Goal: Task Accomplishment & Management: Manage account settings

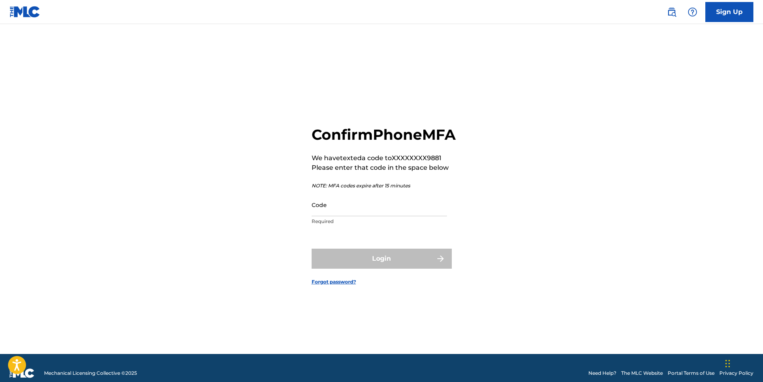
click at [362, 216] on input "Code" at bounding box center [379, 205] width 135 height 23
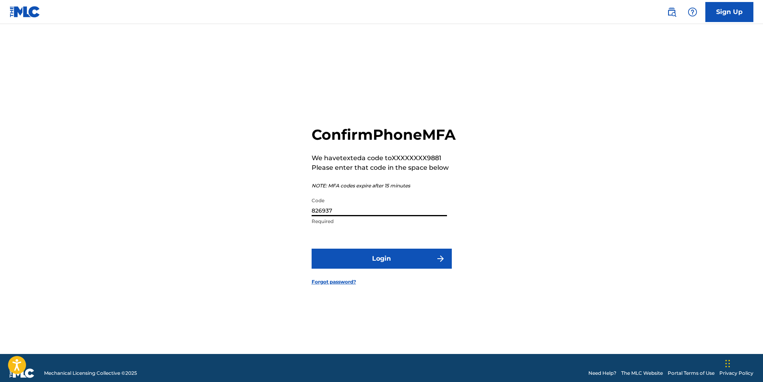
type input "826937"
click at [371, 262] on button "Login" at bounding box center [382, 259] width 140 height 20
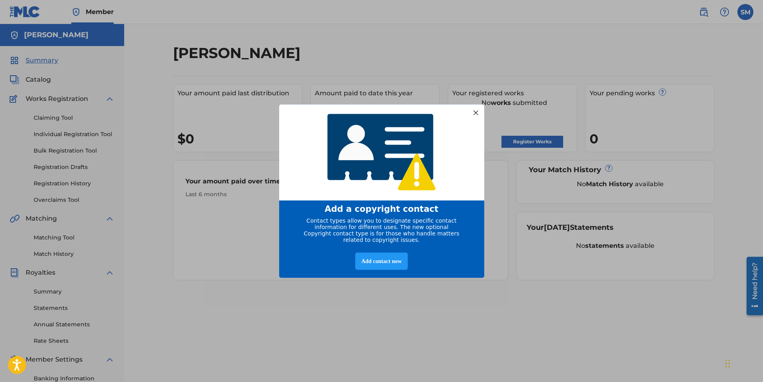
click at [476, 111] on div at bounding box center [476, 112] width 10 height 10
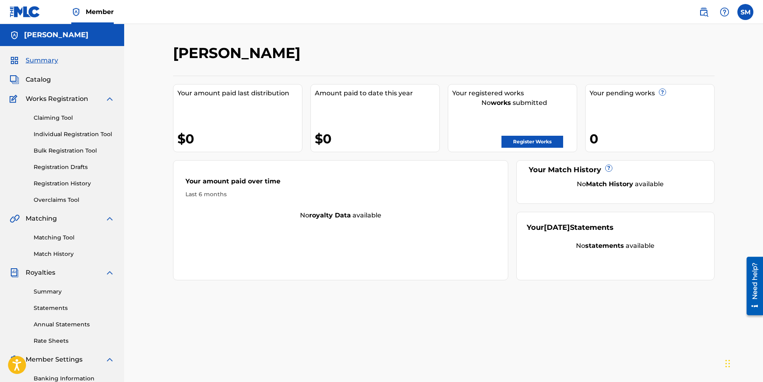
click at [542, 139] on link "Register Works" at bounding box center [533, 142] width 62 height 12
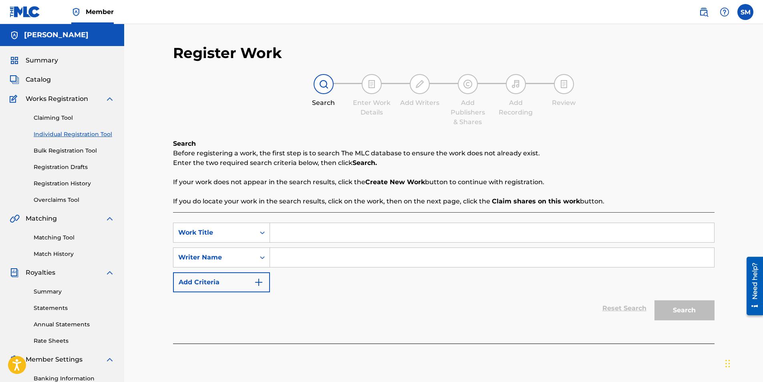
click at [275, 233] on input "Search Form" at bounding box center [492, 232] width 444 height 19
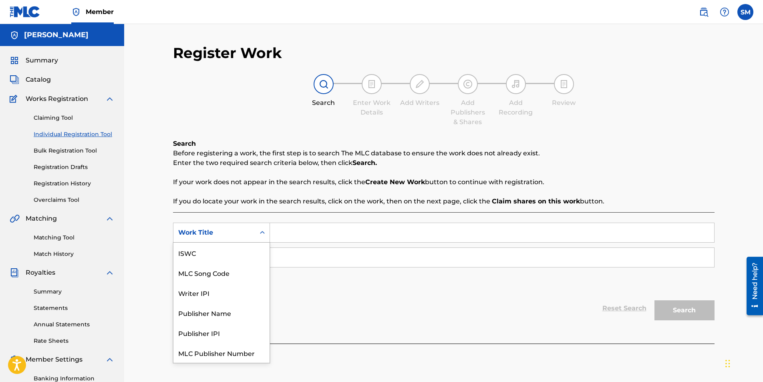
click at [265, 234] on icon "Search Form" at bounding box center [263, 233] width 8 height 8
click at [206, 355] on div "Work Title" at bounding box center [222, 353] width 96 height 20
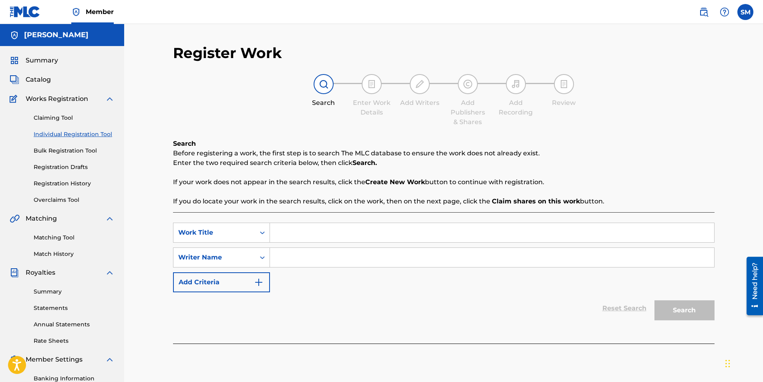
click at [293, 240] on input "Search Form" at bounding box center [492, 232] width 444 height 19
type input "Don't Give Away"
click at [280, 254] on input "Search Form" at bounding box center [492, 257] width 444 height 19
click at [173, 273] on button "Add Criteria" at bounding box center [221, 283] width 97 height 20
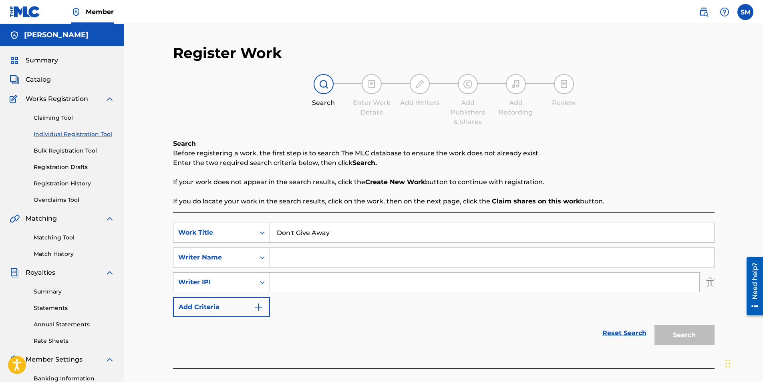
click at [291, 254] on input "Search Form" at bounding box center [492, 257] width 444 height 19
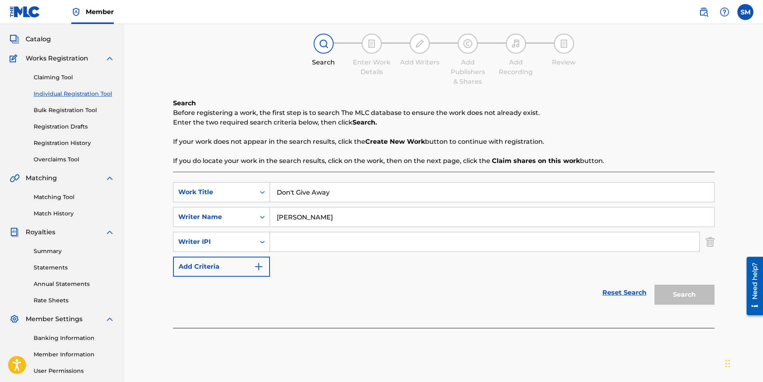
scroll to position [41, 0]
type input "[PERSON_NAME]"
click at [263, 241] on icon "Search Form" at bounding box center [262, 241] width 5 height 3
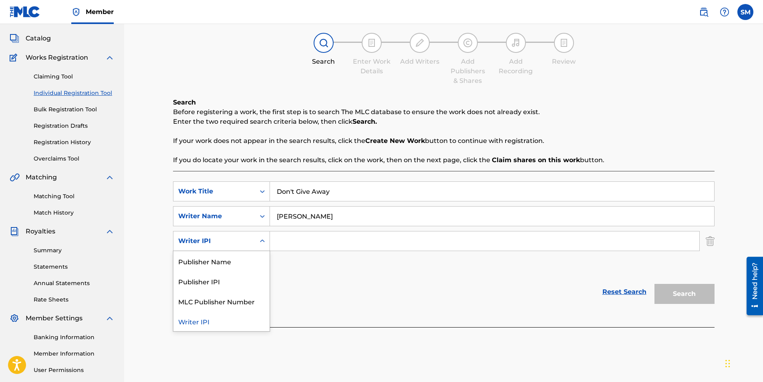
click at [343, 272] on div "SearchWithCriteria46484761-0752-4a2e-80c3-82b0d787bbf8 Work Title Don't Give Aw…" at bounding box center [444, 229] width 542 height 95
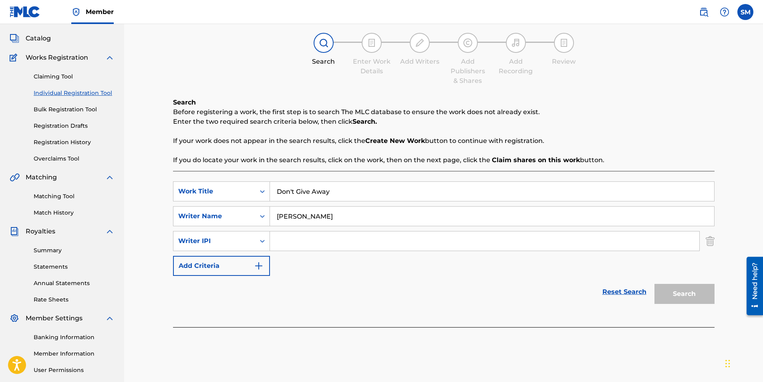
click at [261, 267] on img "Search Form" at bounding box center [259, 266] width 10 height 10
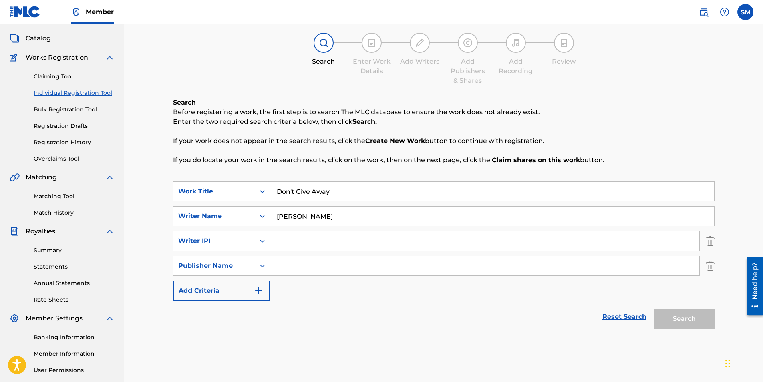
click at [712, 267] on img "Search Form" at bounding box center [710, 266] width 9 height 20
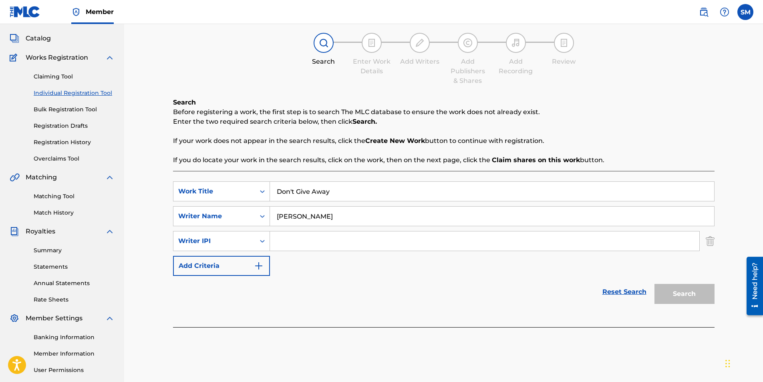
click at [713, 244] on img "Search Form" at bounding box center [710, 241] width 9 height 20
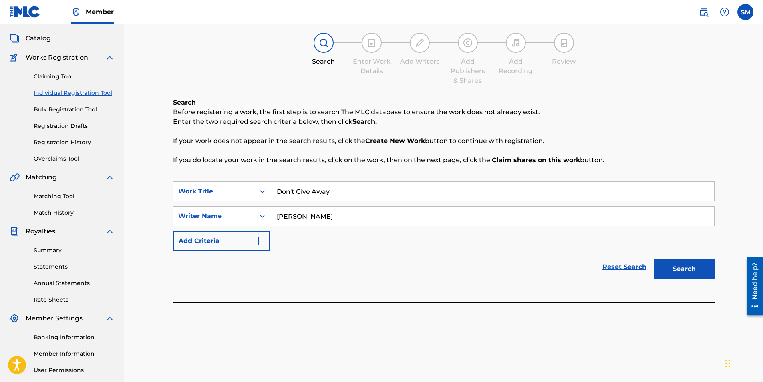
click at [265, 237] on button "Add Criteria" at bounding box center [221, 241] width 97 height 20
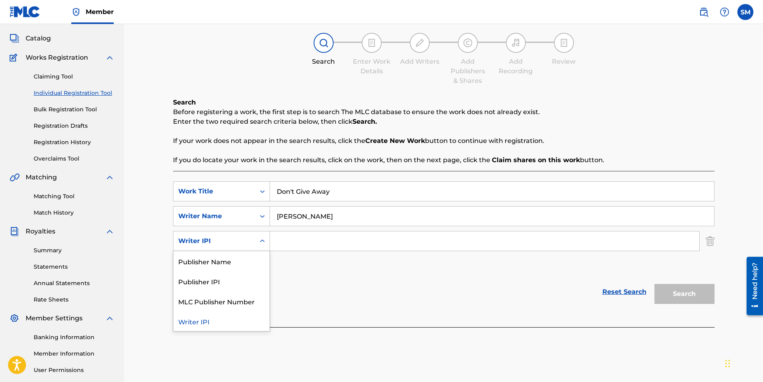
click at [261, 242] on icon "Search Form" at bounding box center [262, 241] width 5 height 3
click at [347, 283] on div "Reset Search Search" at bounding box center [444, 292] width 542 height 32
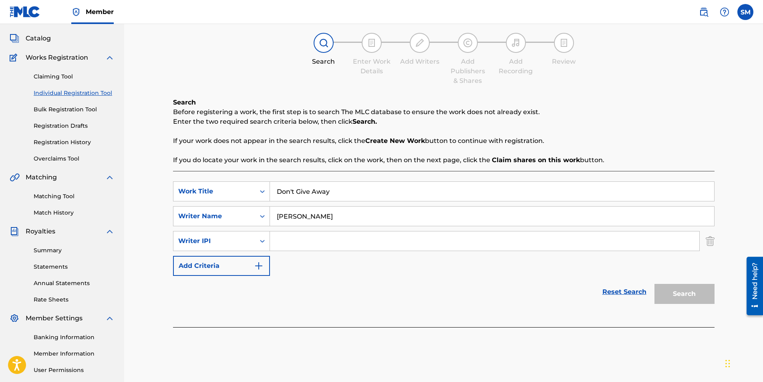
click at [263, 265] on img "Search Form" at bounding box center [259, 266] width 10 height 10
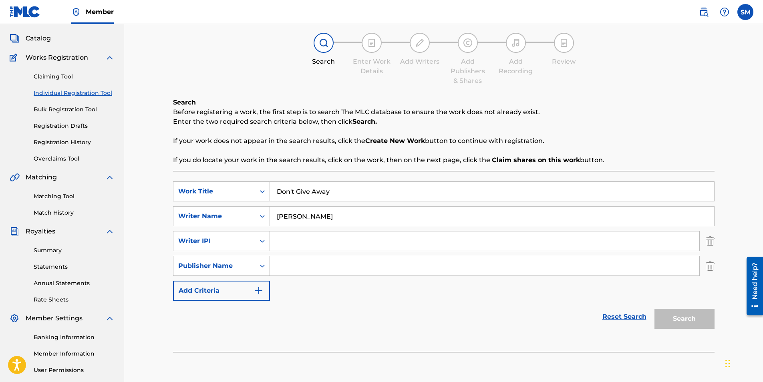
click at [263, 267] on icon "Search Form" at bounding box center [263, 266] width 8 height 8
click at [713, 265] on img "Search Form" at bounding box center [710, 266] width 9 height 20
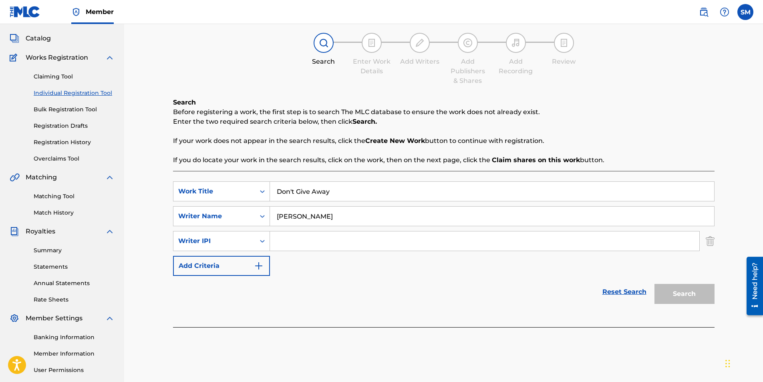
click at [710, 240] on img "Search Form" at bounding box center [710, 241] width 9 height 20
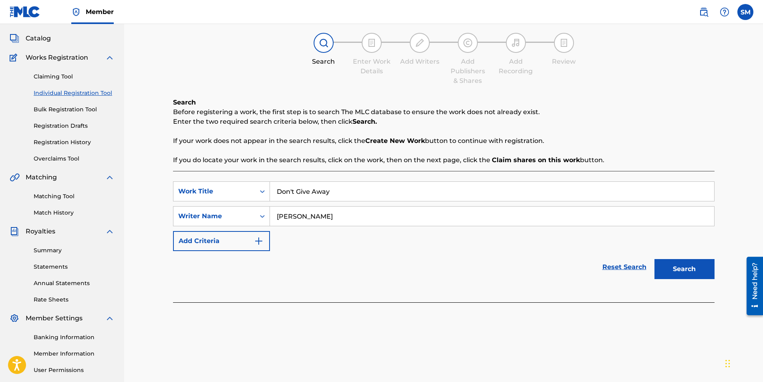
click at [688, 270] on button "Search" at bounding box center [685, 269] width 60 height 20
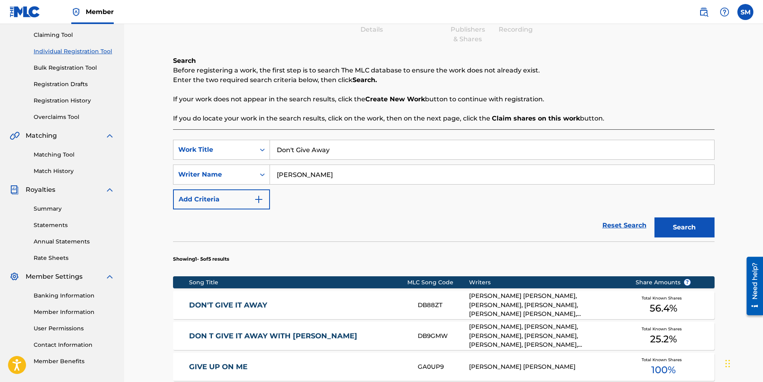
scroll to position [121, 0]
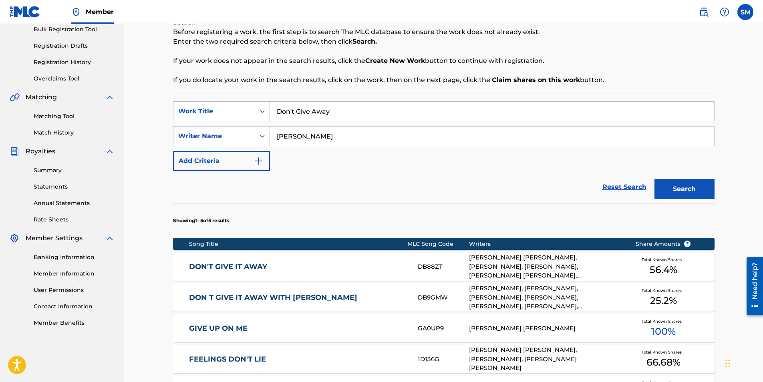
click at [668, 298] on span "25.2 %" at bounding box center [663, 301] width 27 height 14
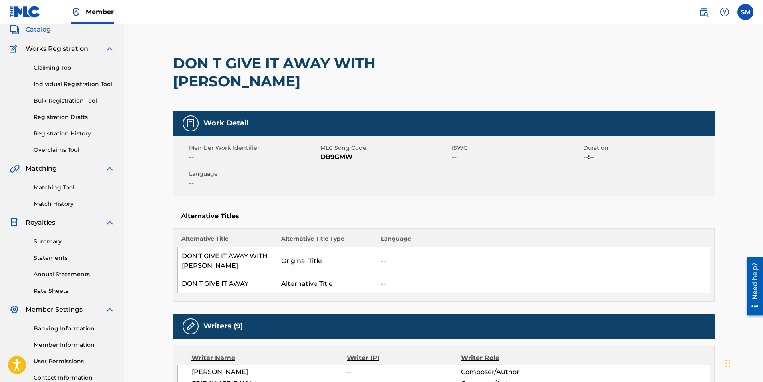
scroll to position [25, 0]
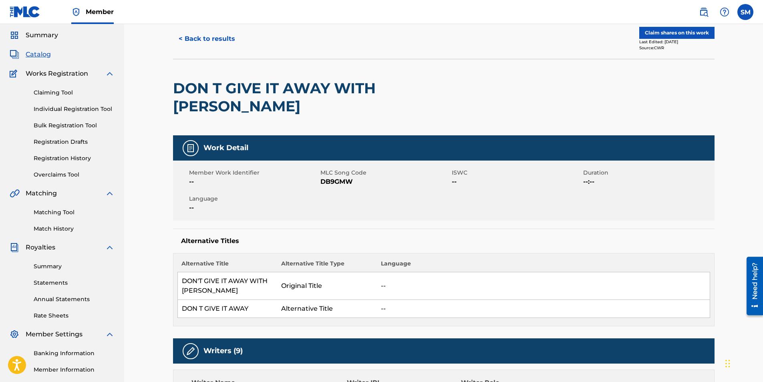
click at [695, 33] on button "Claim shares on this work" at bounding box center [677, 33] width 75 height 12
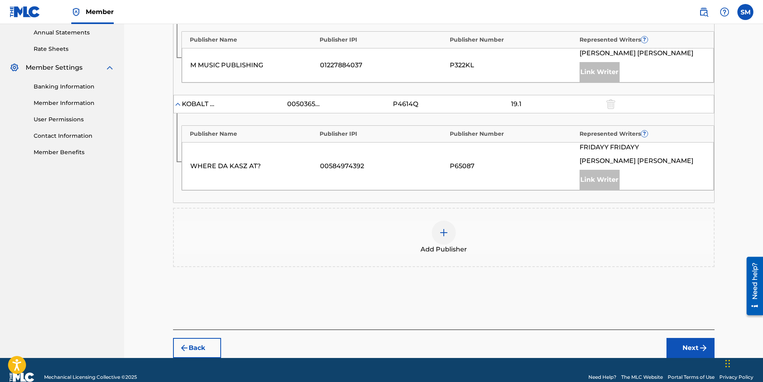
scroll to position [294, 0]
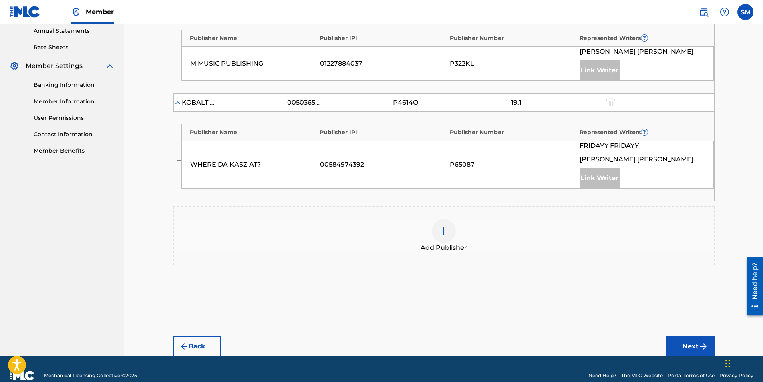
click at [444, 231] on img at bounding box center [444, 231] width 10 height 10
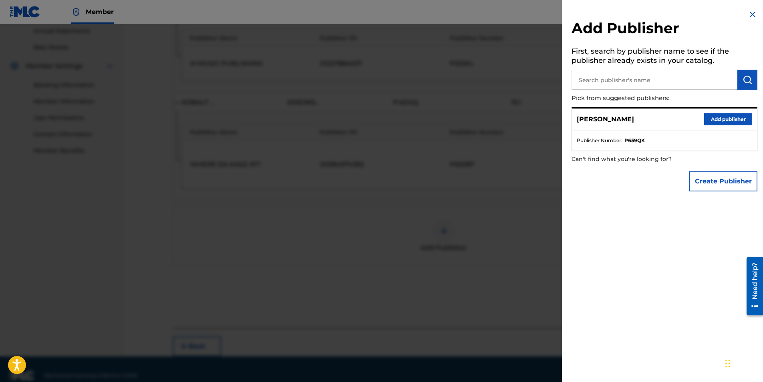
click at [723, 119] on button "Add publisher" at bounding box center [729, 119] width 48 height 12
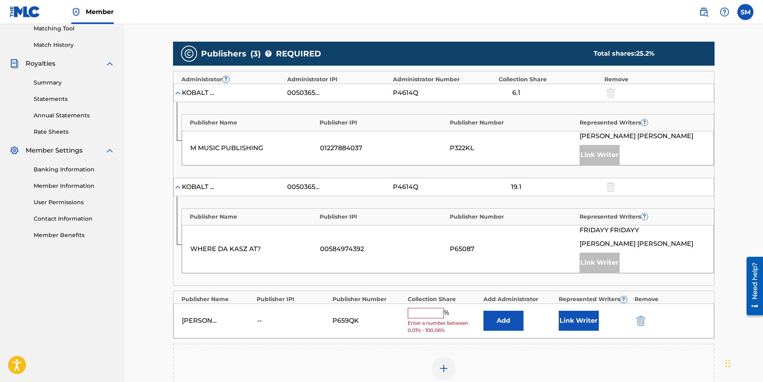
scroll to position [205, 0]
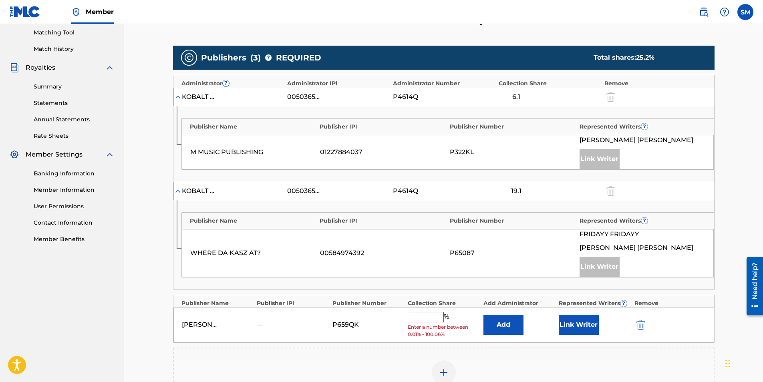
click at [425, 316] on input "text" at bounding box center [426, 317] width 36 height 10
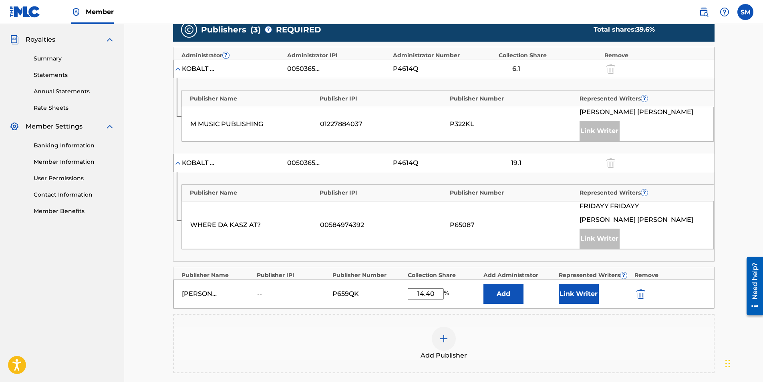
scroll to position [285, 0]
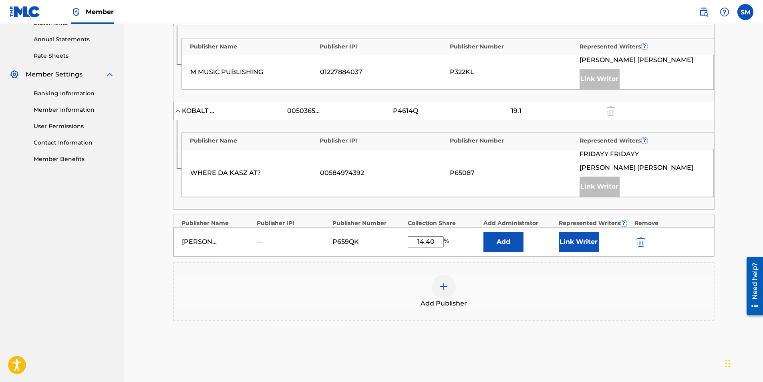
type input "14.40"
click at [585, 243] on button "Link Writer" at bounding box center [579, 242] width 40 height 20
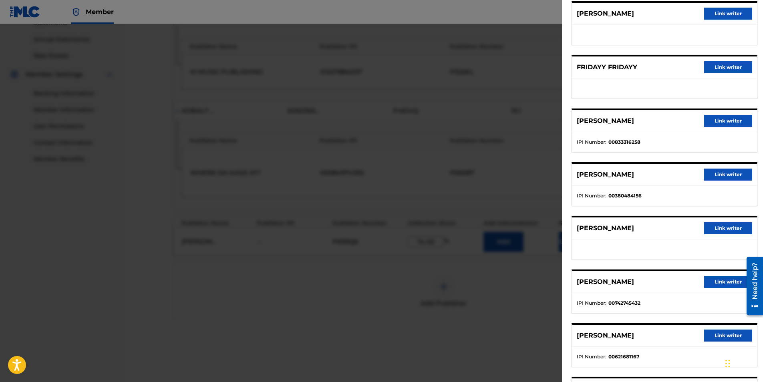
scroll to position [80, 0]
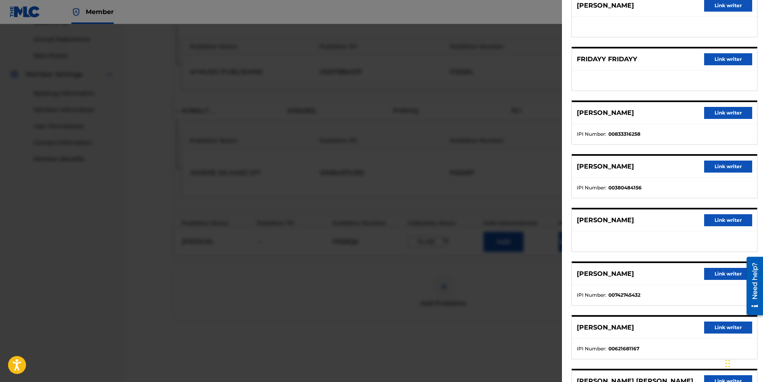
click at [714, 220] on button "Link writer" at bounding box center [729, 220] width 48 height 12
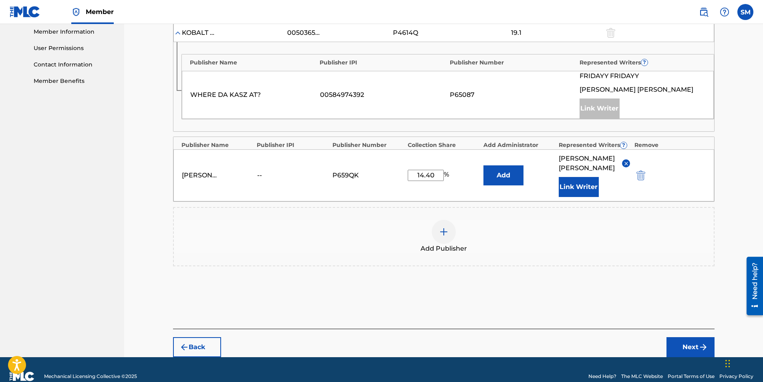
scroll to position [368, 0]
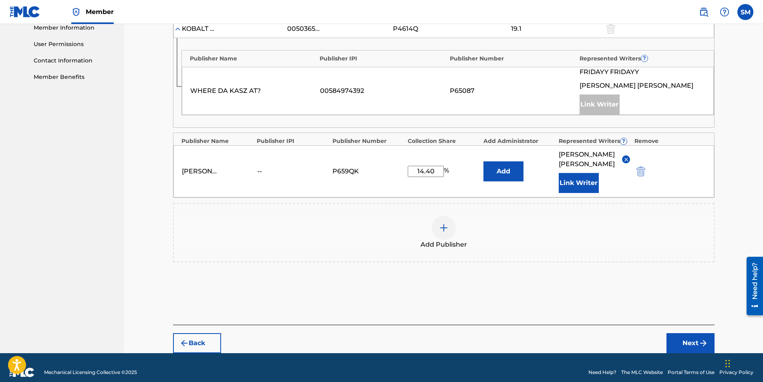
click at [689, 333] on button "Next" at bounding box center [691, 343] width 48 height 20
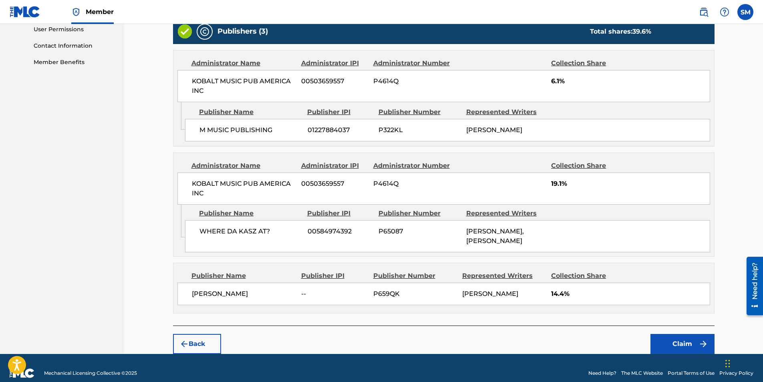
scroll to position [410, 0]
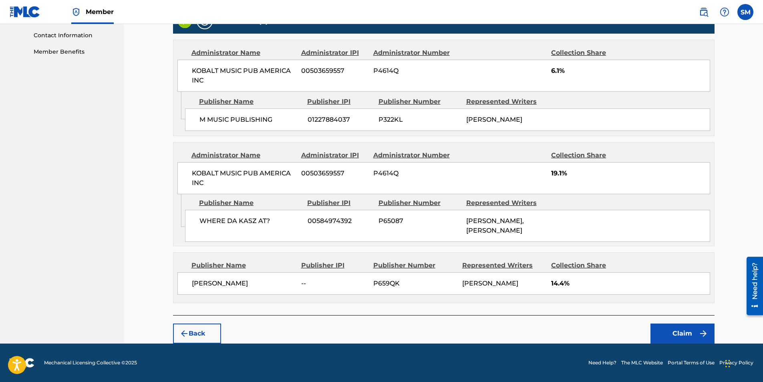
click at [683, 329] on button "Claim" at bounding box center [683, 334] width 64 height 20
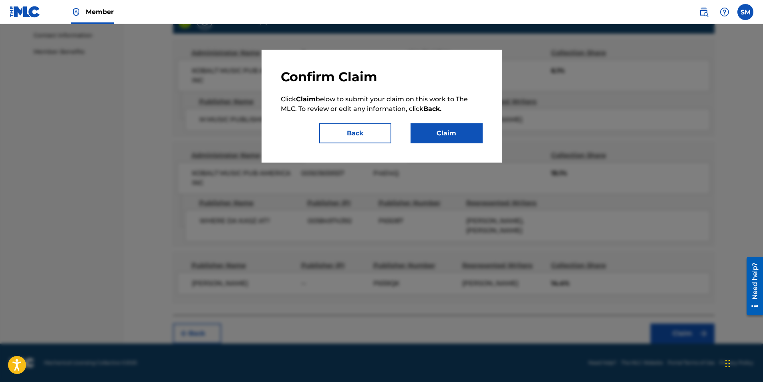
click at [432, 134] on button "Claim" at bounding box center [447, 133] width 72 height 20
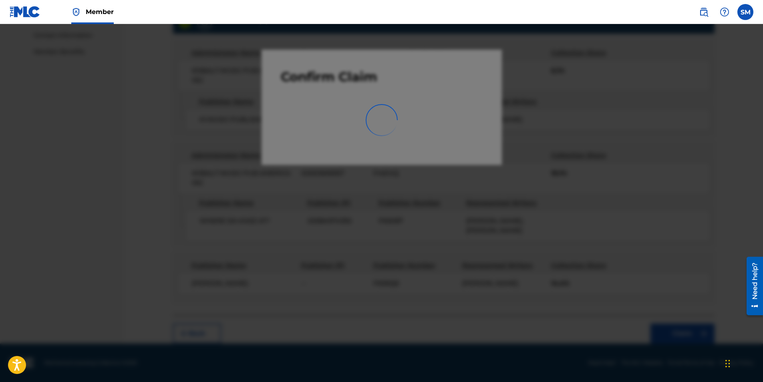
scroll to position [115, 0]
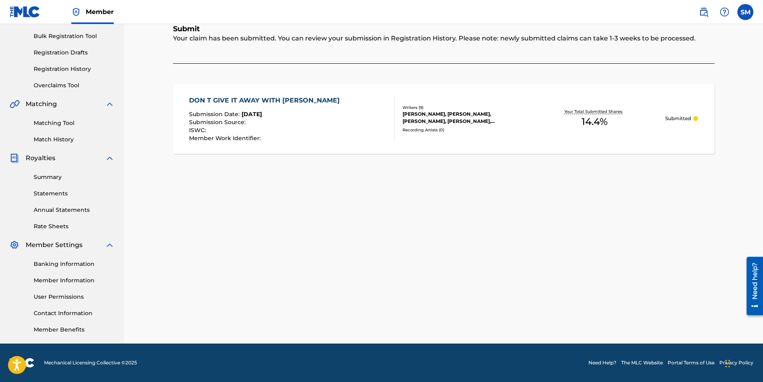
click at [80, 263] on link "Banking Information" at bounding box center [74, 264] width 81 height 8
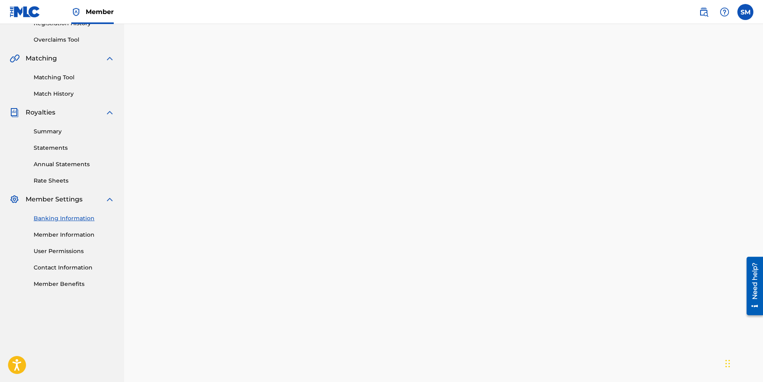
scroll to position [115, 0]
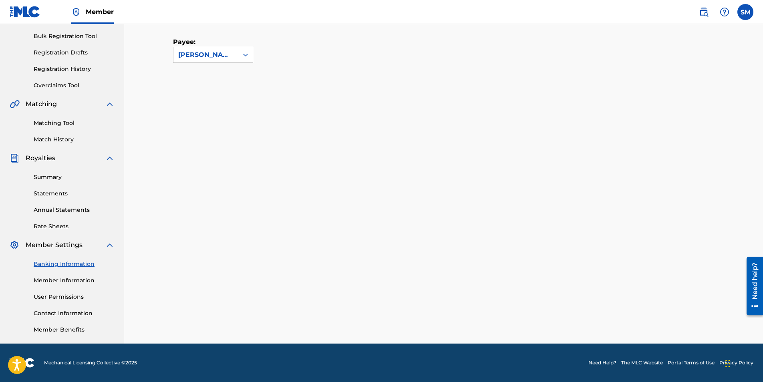
click at [68, 263] on link "Banking Information" at bounding box center [74, 264] width 81 height 8
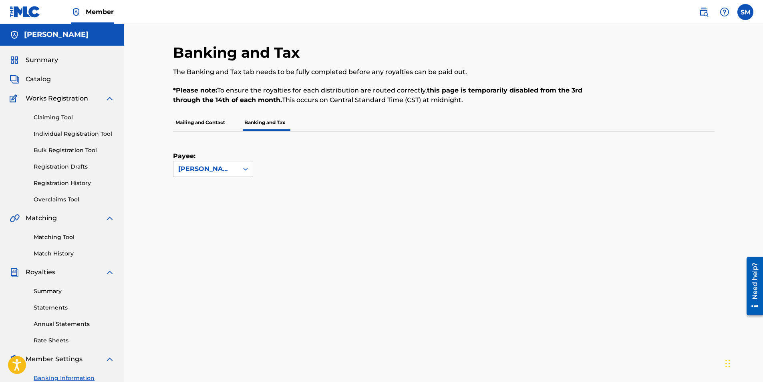
scroll to position [0, 0]
click at [205, 121] on p "Mailing and Contact" at bounding box center [200, 123] width 55 height 17
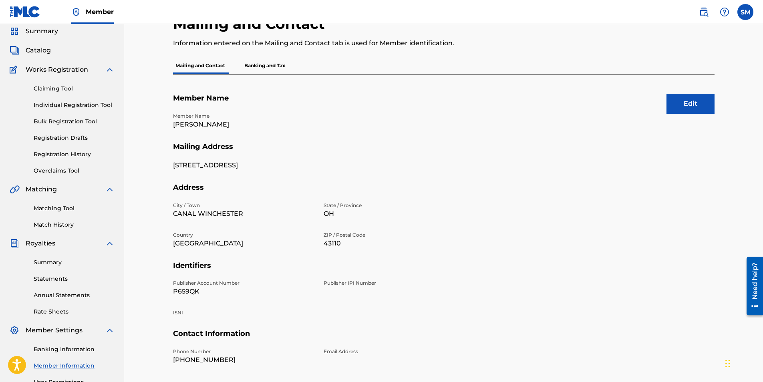
scroll to position [80, 0]
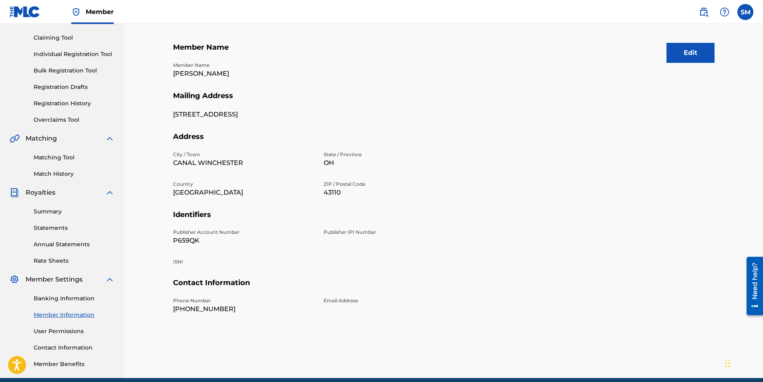
click at [697, 53] on button "Edit" at bounding box center [691, 53] width 48 height 20
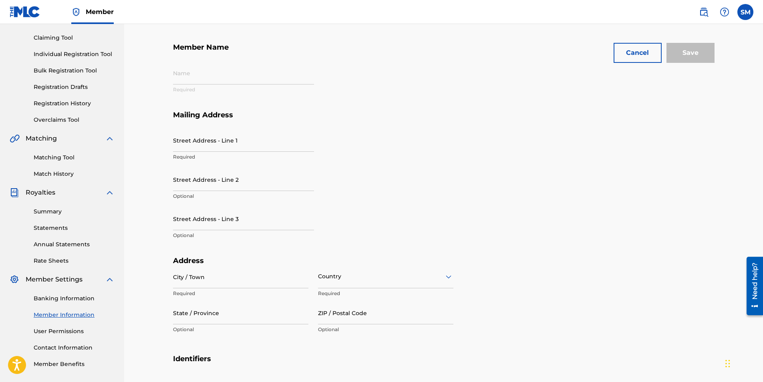
type input "[PERSON_NAME]"
type input "[STREET_ADDRESS]"
type input "CANAL WINCHESTER"
type input "43110"
type input "P659QK"
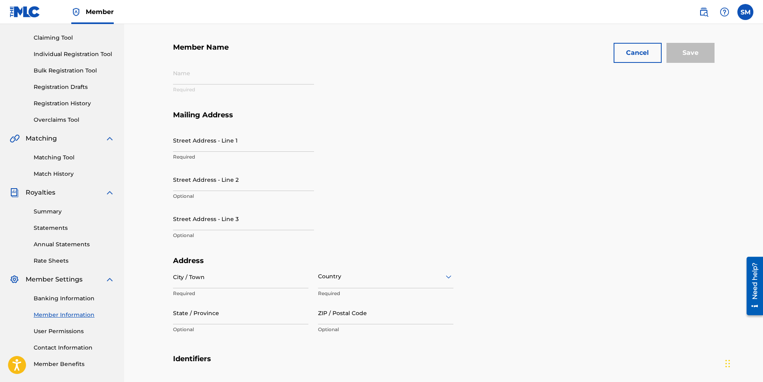
type input "614"
type input "3239881"
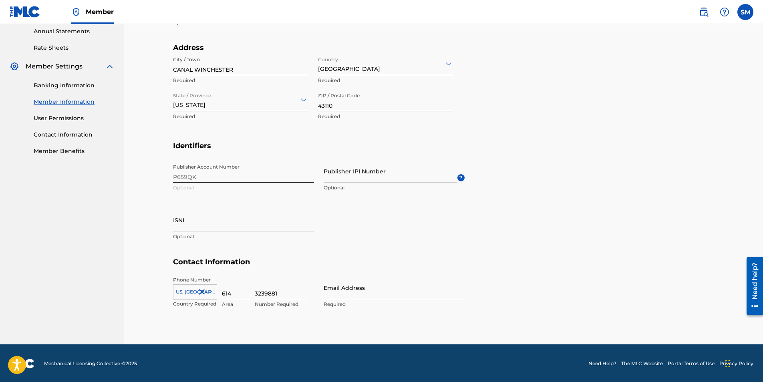
scroll to position [294, 0]
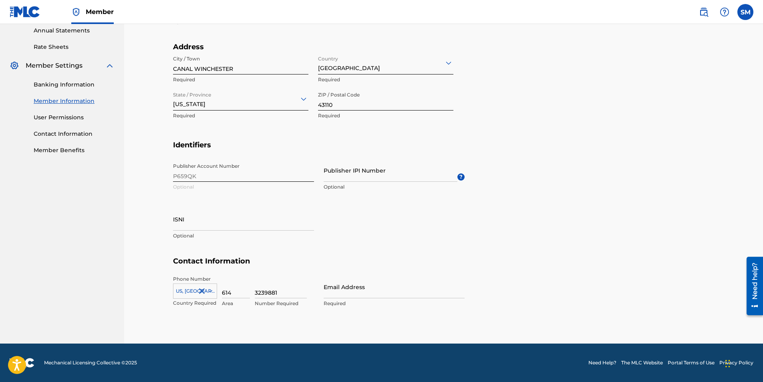
click at [343, 288] on input "Email Address" at bounding box center [394, 287] width 141 height 23
type input "[EMAIL_ADDRESS][DOMAIN_NAME]"
type input "[GEOGRAPHIC_DATA]"
type input "OH"
type input "1"
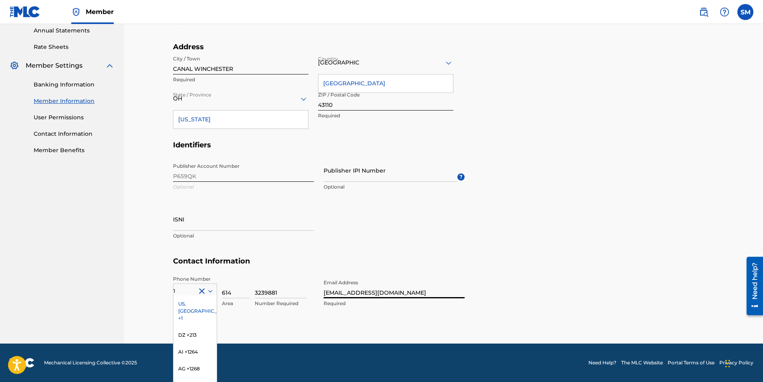
scroll to position [328, 0]
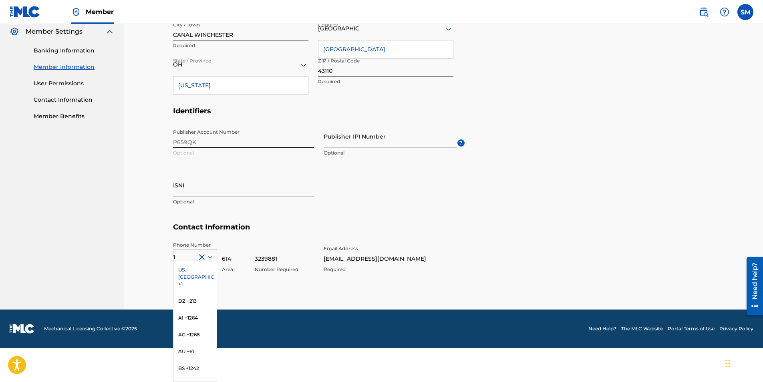
click at [517, 234] on h5 "Contact Information" at bounding box center [444, 232] width 542 height 19
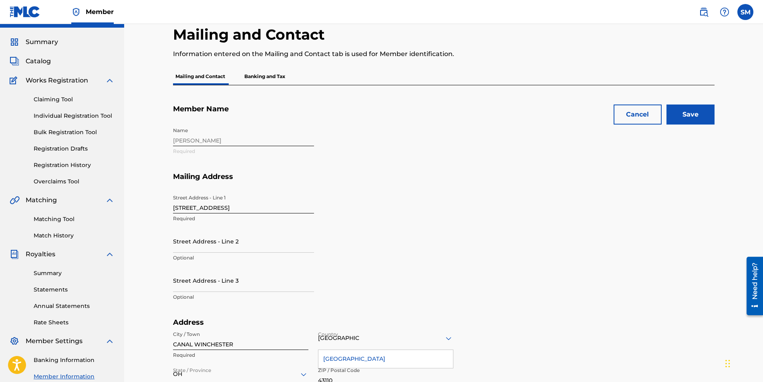
scroll to position [10, 0]
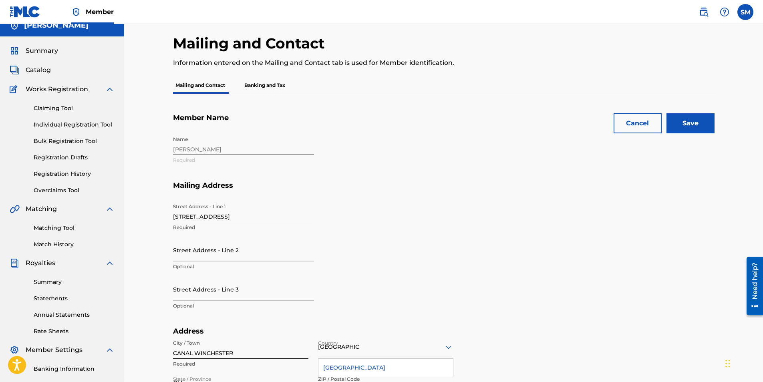
click at [697, 127] on input "Save" at bounding box center [691, 123] width 48 height 20
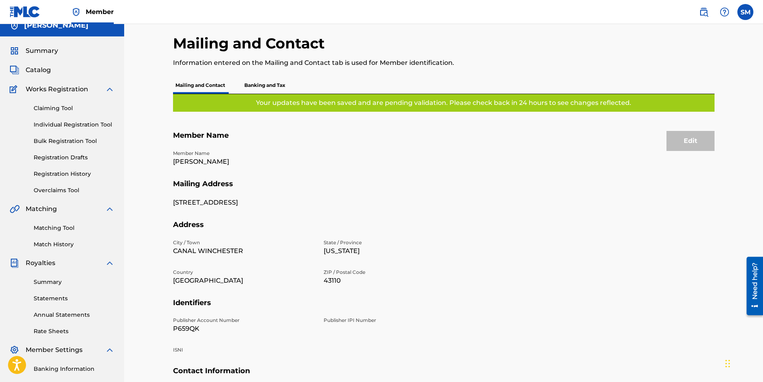
click at [262, 83] on p "Banking and Tax" at bounding box center [265, 85] width 46 height 17
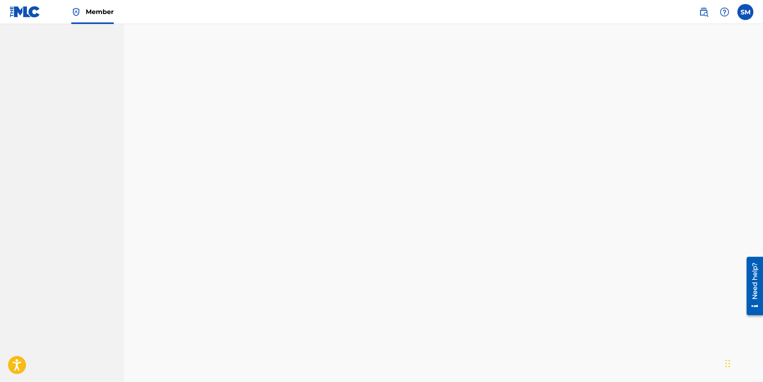
scroll to position [322, 0]
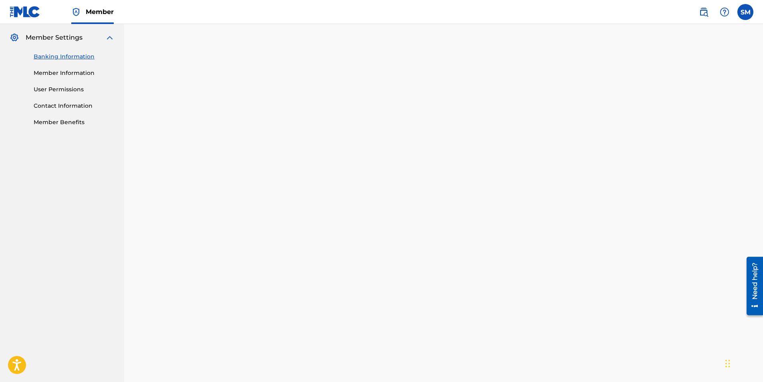
drag, startPoint x: 763, startPoint y: 148, endPoint x: 765, endPoint y: 173, distance: 24.5
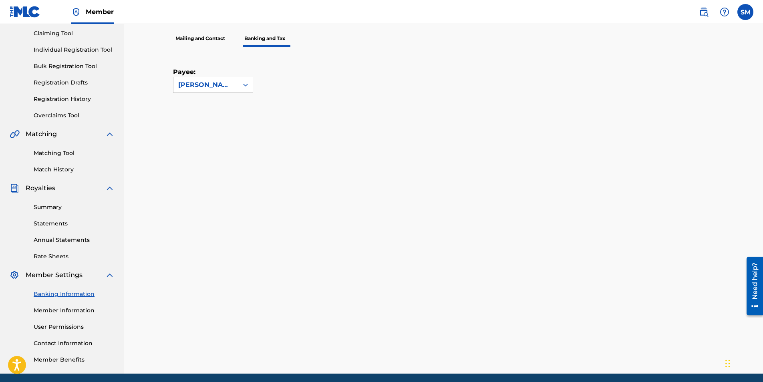
scroll to position [0, 0]
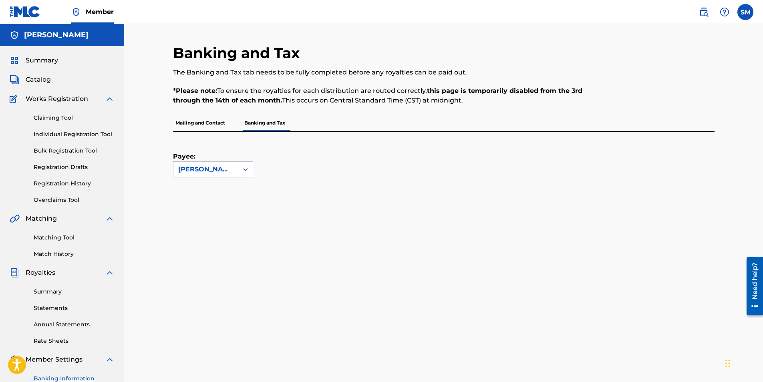
click at [72, 185] on link "Registration History" at bounding box center [74, 184] width 81 height 8
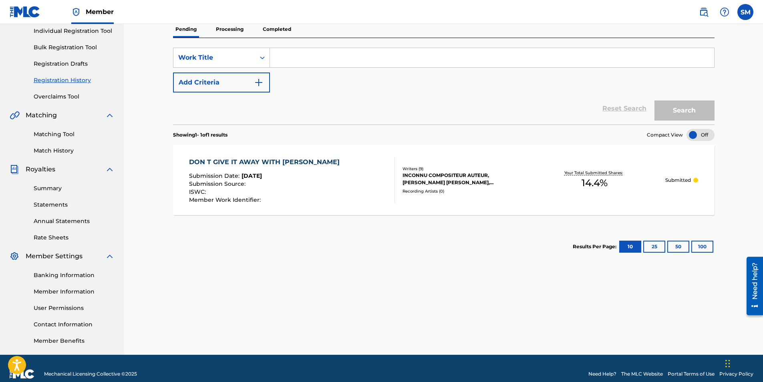
scroll to position [115, 0]
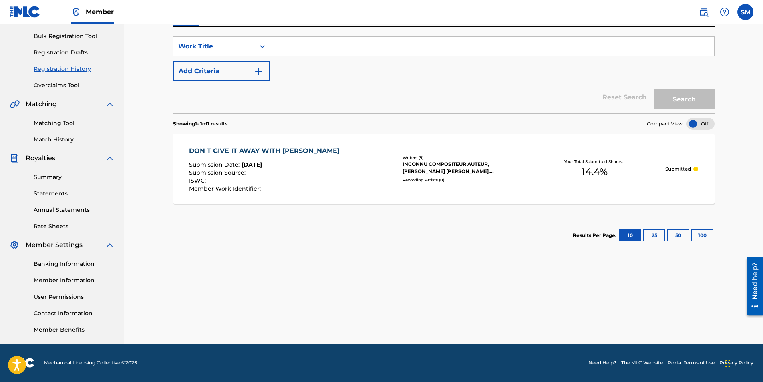
click at [64, 123] on link "Matching Tool" at bounding box center [74, 123] width 81 height 8
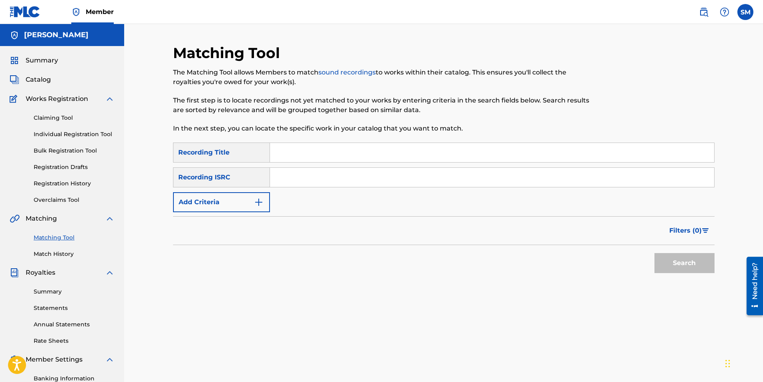
click at [302, 156] on input "Search Form" at bounding box center [492, 152] width 444 height 19
type input "Feelings Don't Lie"
click at [683, 261] on button "Search" at bounding box center [685, 263] width 60 height 20
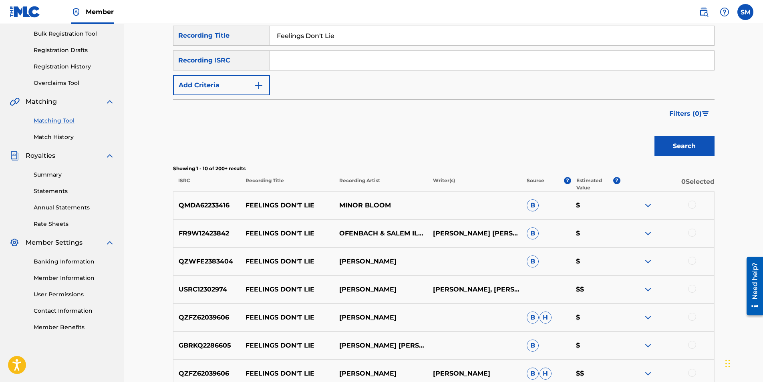
scroll to position [120, 0]
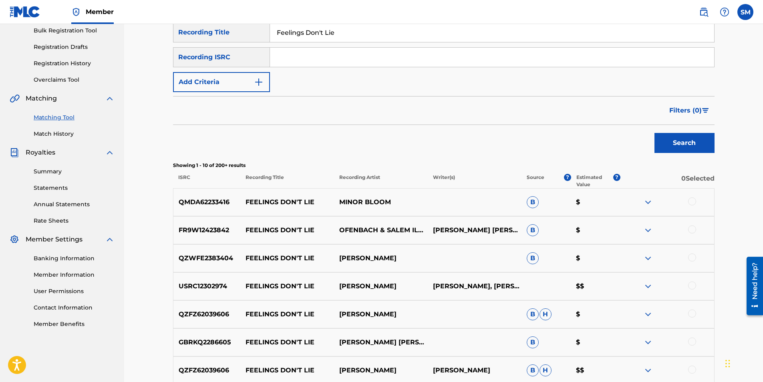
click at [648, 285] on img at bounding box center [649, 287] width 10 height 10
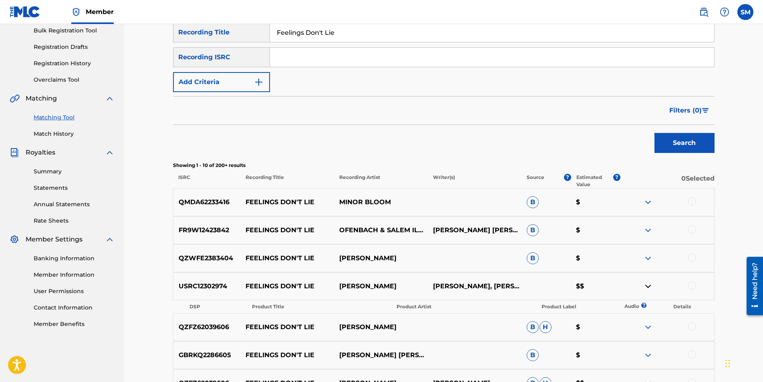
click at [648, 285] on img at bounding box center [649, 287] width 10 height 10
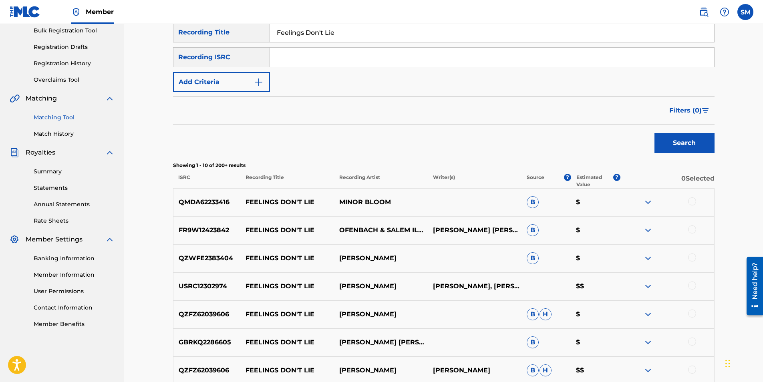
click at [468, 287] on p "[PERSON_NAME], [PERSON_NAME], [PERSON_NAME]" at bounding box center [475, 287] width 94 height 10
click at [695, 286] on div at bounding box center [693, 286] width 8 height 8
click at [564, 319] on button "Match 1 Group" at bounding box center [563, 317] width 89 height 20
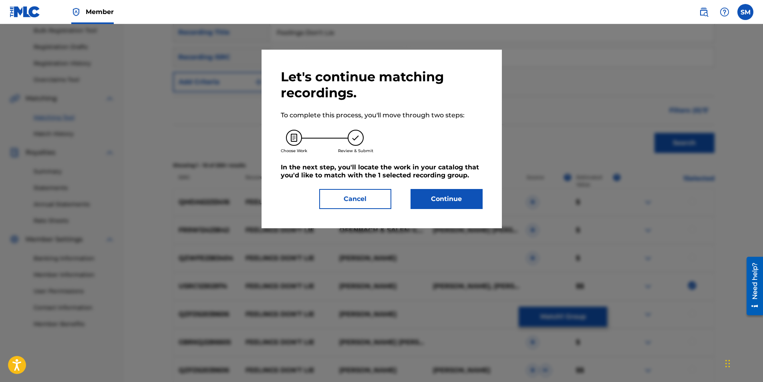
click at [441, 197] on button "Continue" at bounding box center [447, 199] width 72 height 20
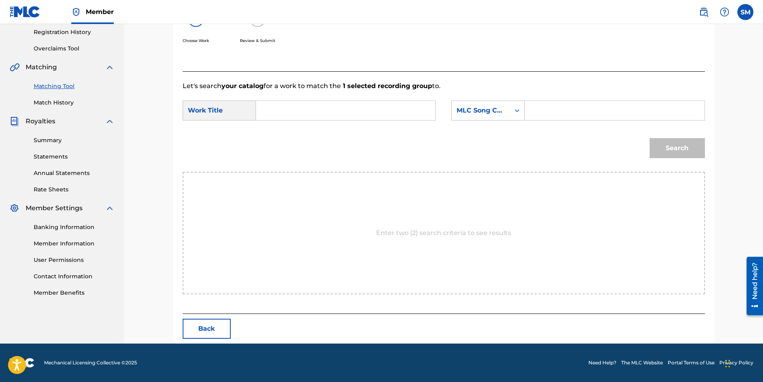
scroll to position [100, 0]
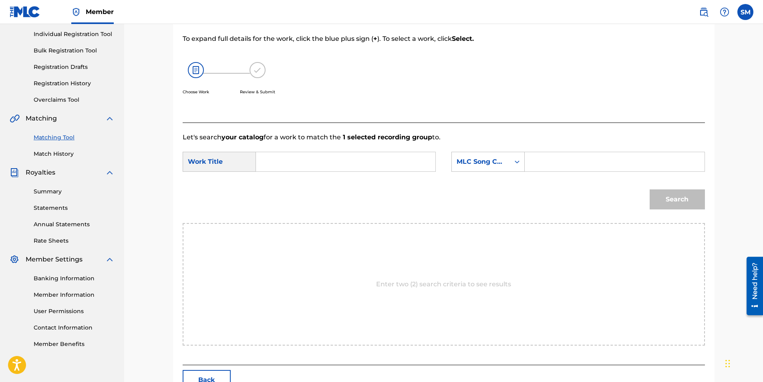
click at [60, 138] on link "Matching Tool" at bounding box center [74, 137] width 81 height 8
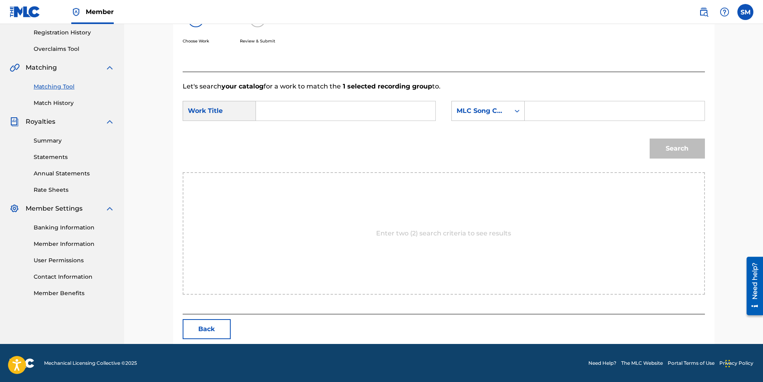
scroll to position [151, 0]
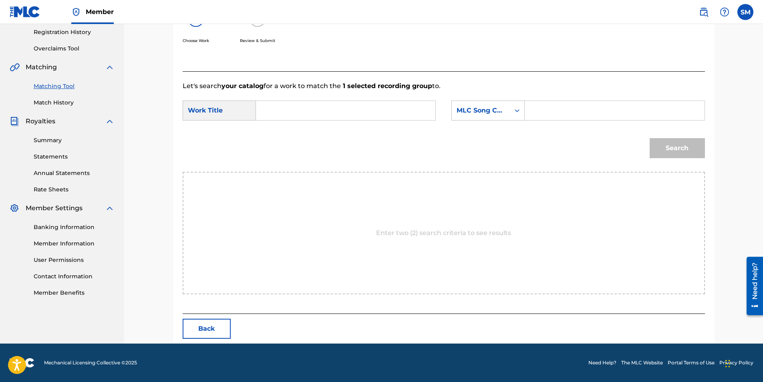
click at [41, 101] on link "Match History" at bounding box center [74, 103] width 81 height 8
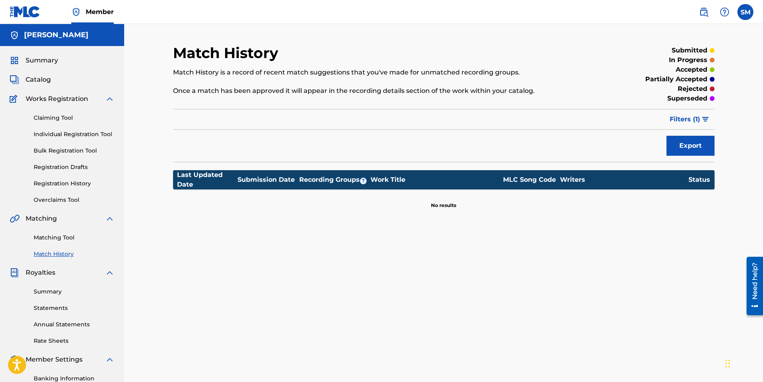
click at [53, 292] on link "Summary" at bounding box center [74, 292] width 81 height 8
